Goal: Find specific page/section: Find specific page/section

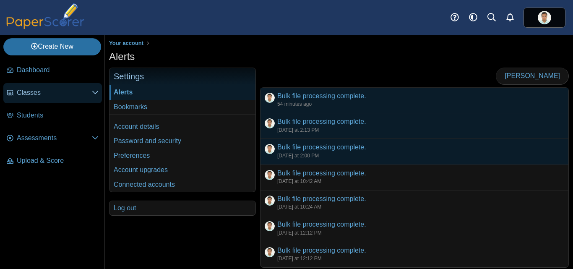
click at [37, 93] on span "Classes" at bounding box center [54, 92] width 75 height 9
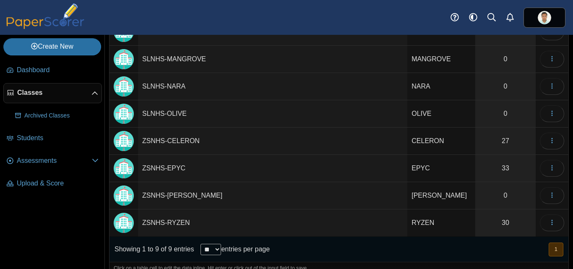
scroll to position [106, 0]
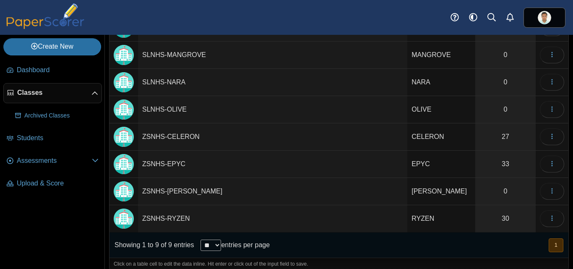
click at [185, 219] on td "ZSNHS-RYZEN" at bounding box center [272, 218] width 269 height 27
click at [69, 217] on nav "Dashboard Classes" at bounding box center [52, 163] width 104 height 212
click at [504, 219] on link "30" at bounding box center [505, 218] width 60 height 27
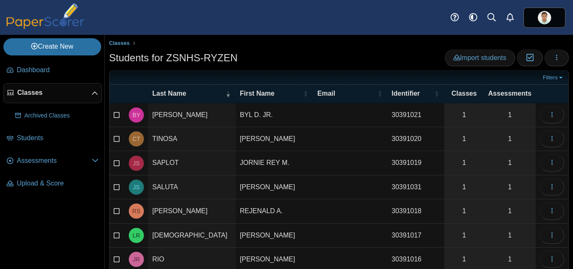
click at [52, 92] on span "Classes" at bounding box center [54, 92] width 74 height 9
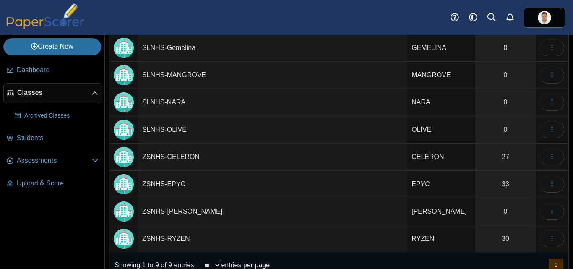
scroll to position [110, 0]
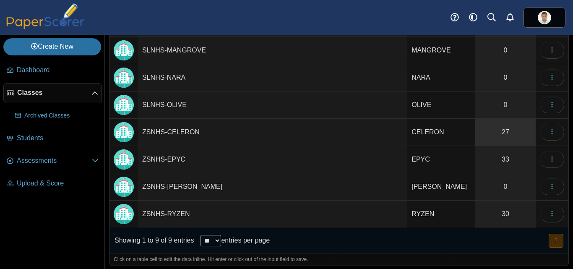
click at [500, 132] on link "27" at bounding box center [505, 132] width 60 height 27
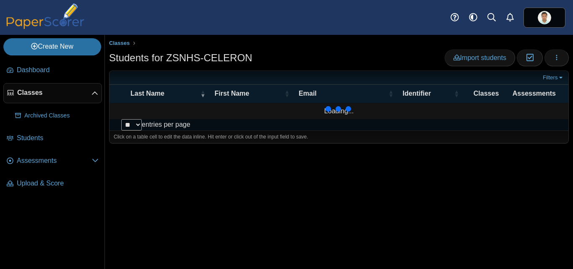
click at [39, 95] on span "Classes" at bounding box center [54, 92] width 74 height 9
